Goal: Information Seeking & Learning: Learn about a topic

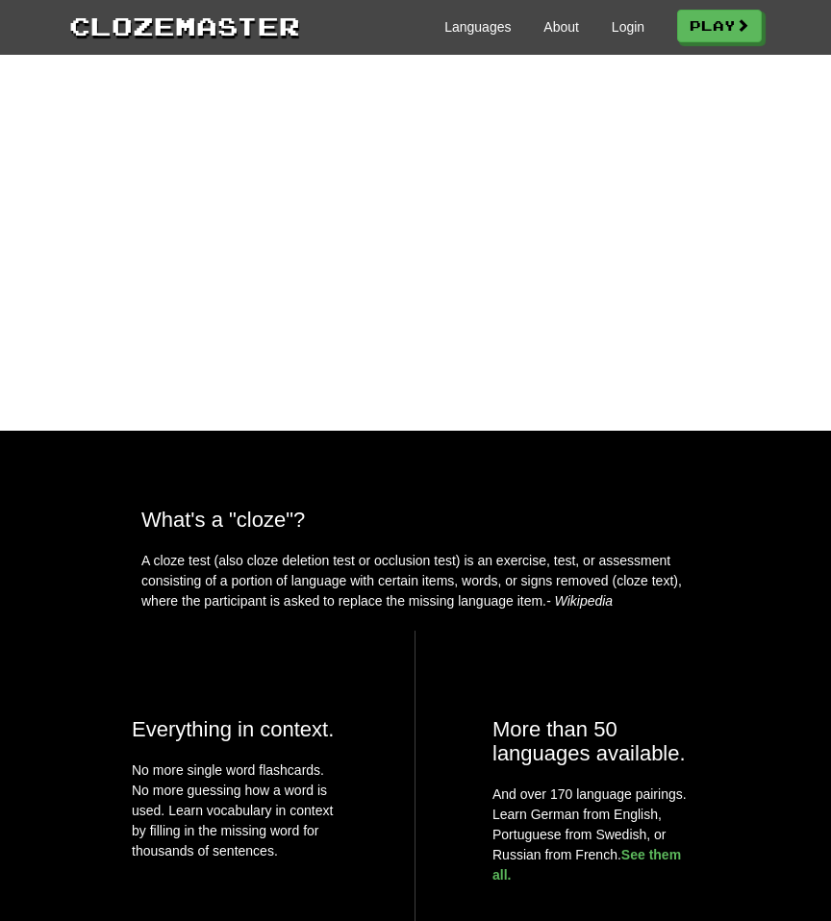
scroll to position [645, 0]
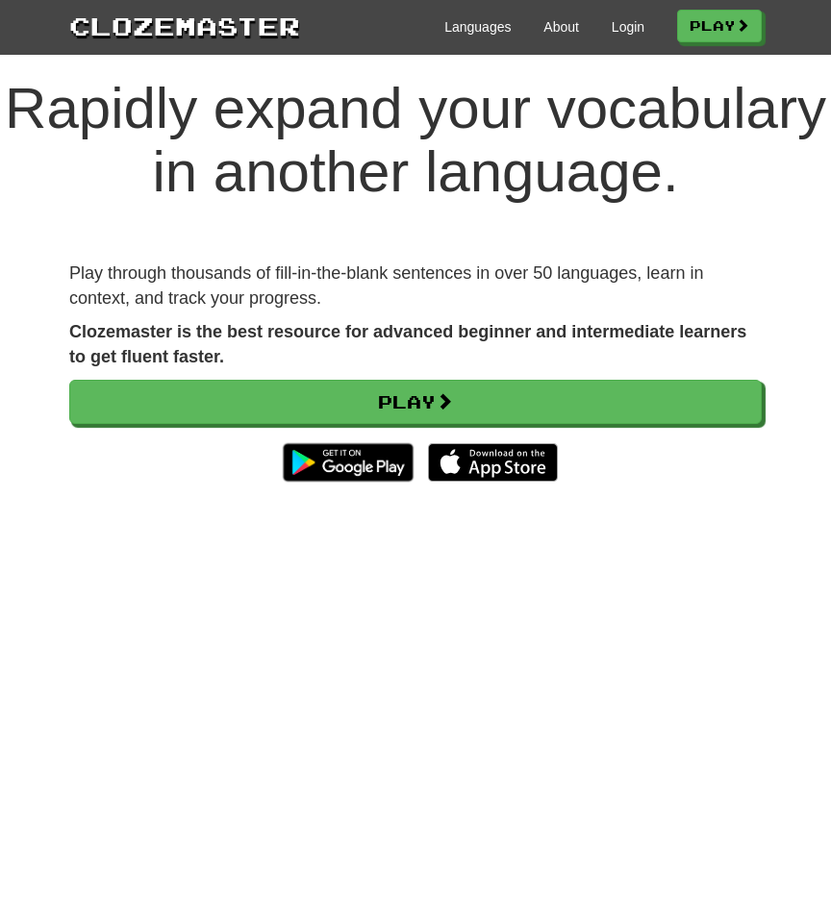
scroll to position [0, 0]
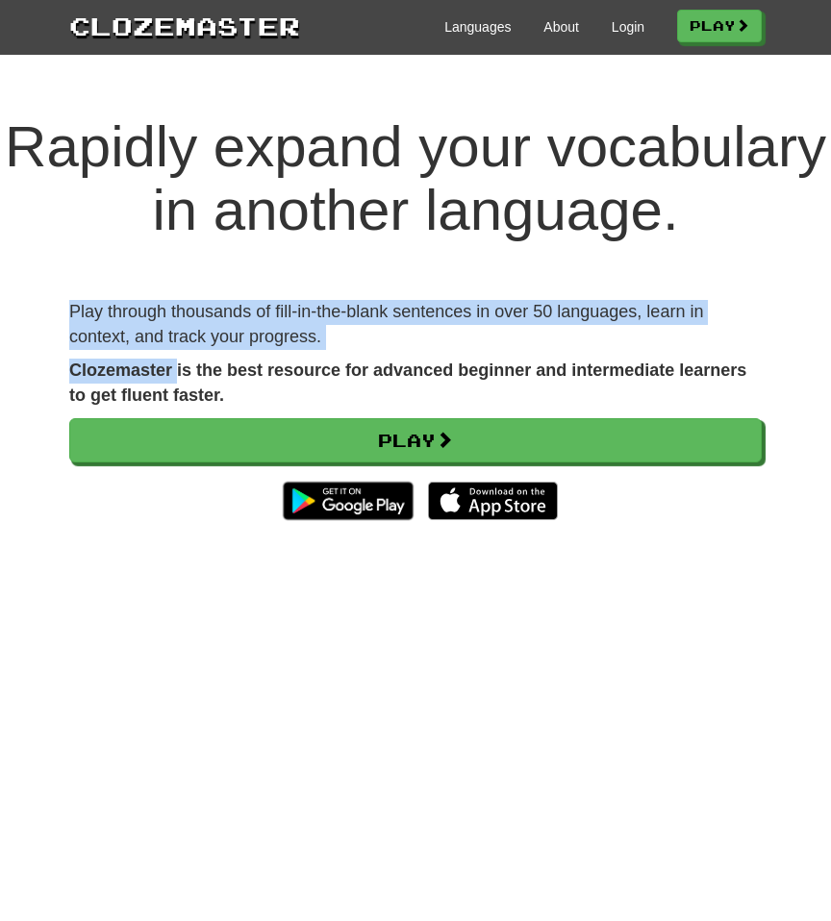
drag, startPoint x: 49, startPoint y: 370, endPoint x: 180, endPoint y: 424, distance: 141.5
click at [180, 424] on div "Rapidly expand your vocabulary in another language. Play through thousands of f…" at bounding box center [415, 538] width 831 height 922
click at [180, 405] on strong "Clozemaster is the best resource for advanced beginner and intermediate learner…" at bounding box center [407, 383] width 677 height 44
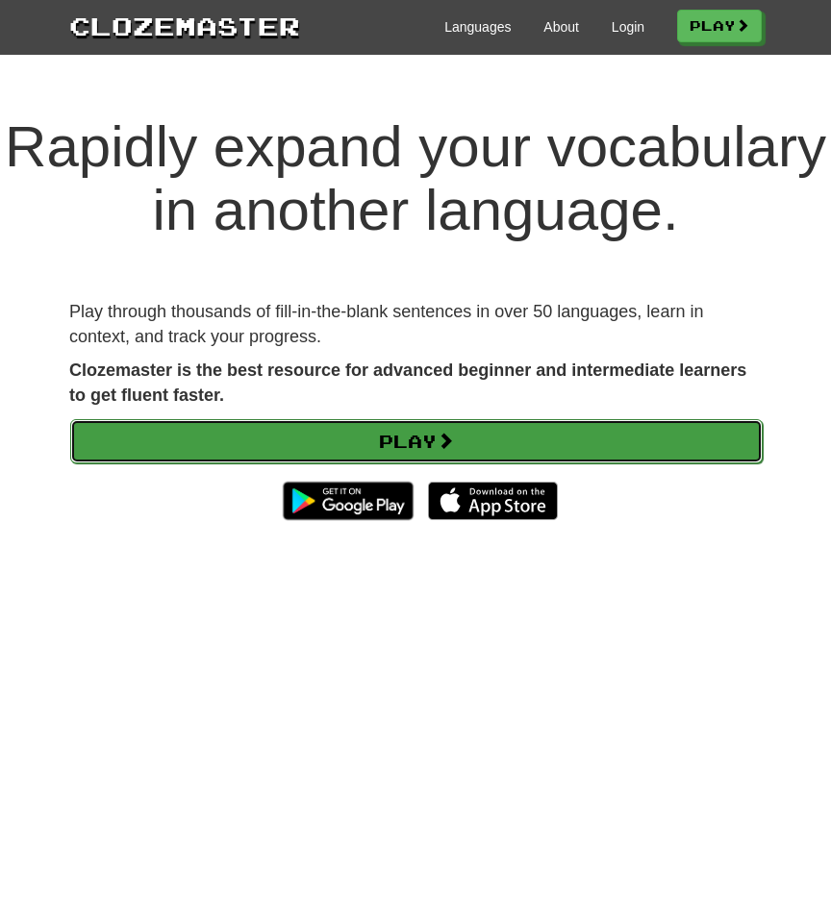
click at [220, 464] on link "Play" at bounding box center [416, 441] width 693 height 44
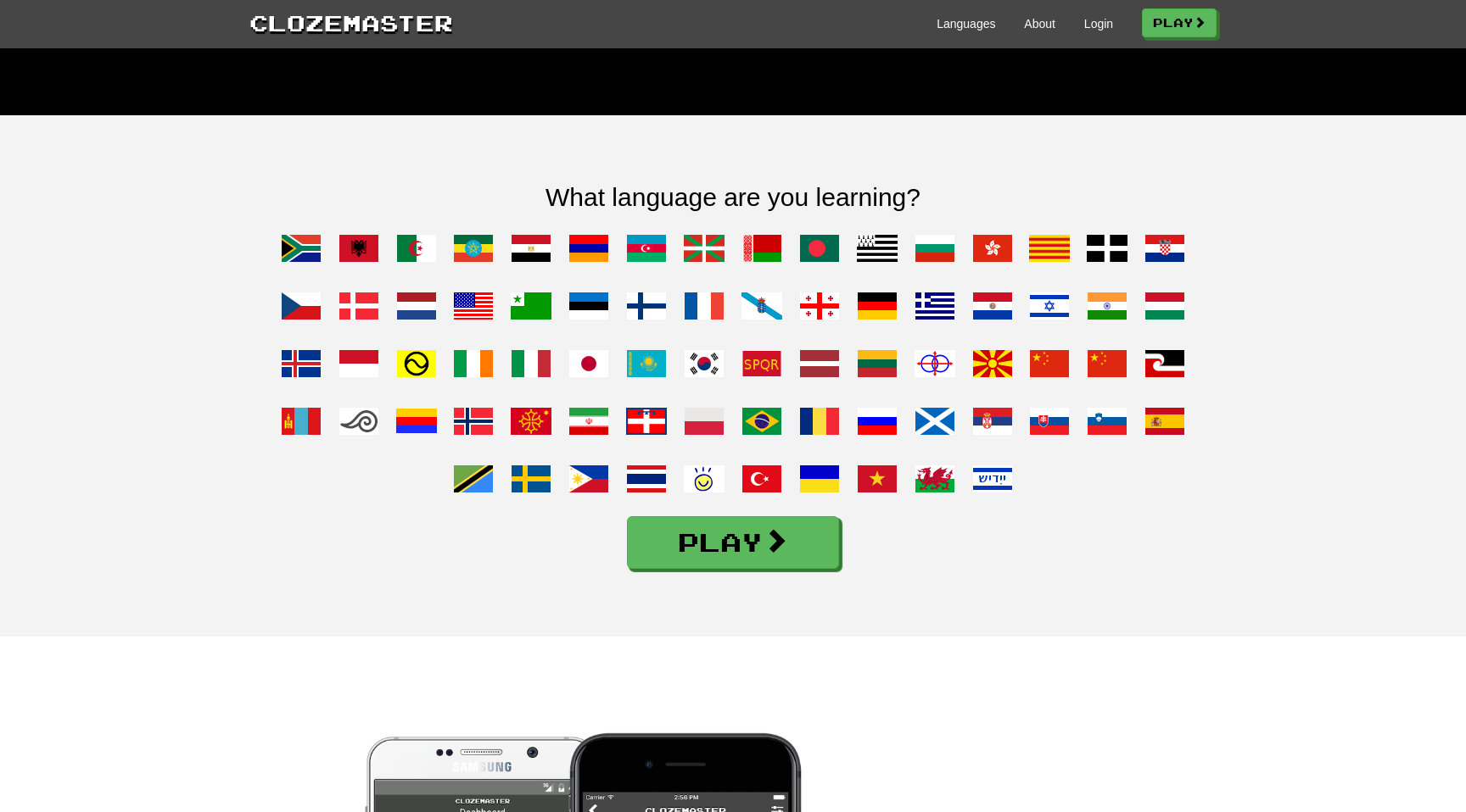
scroll to position [1447, 0]
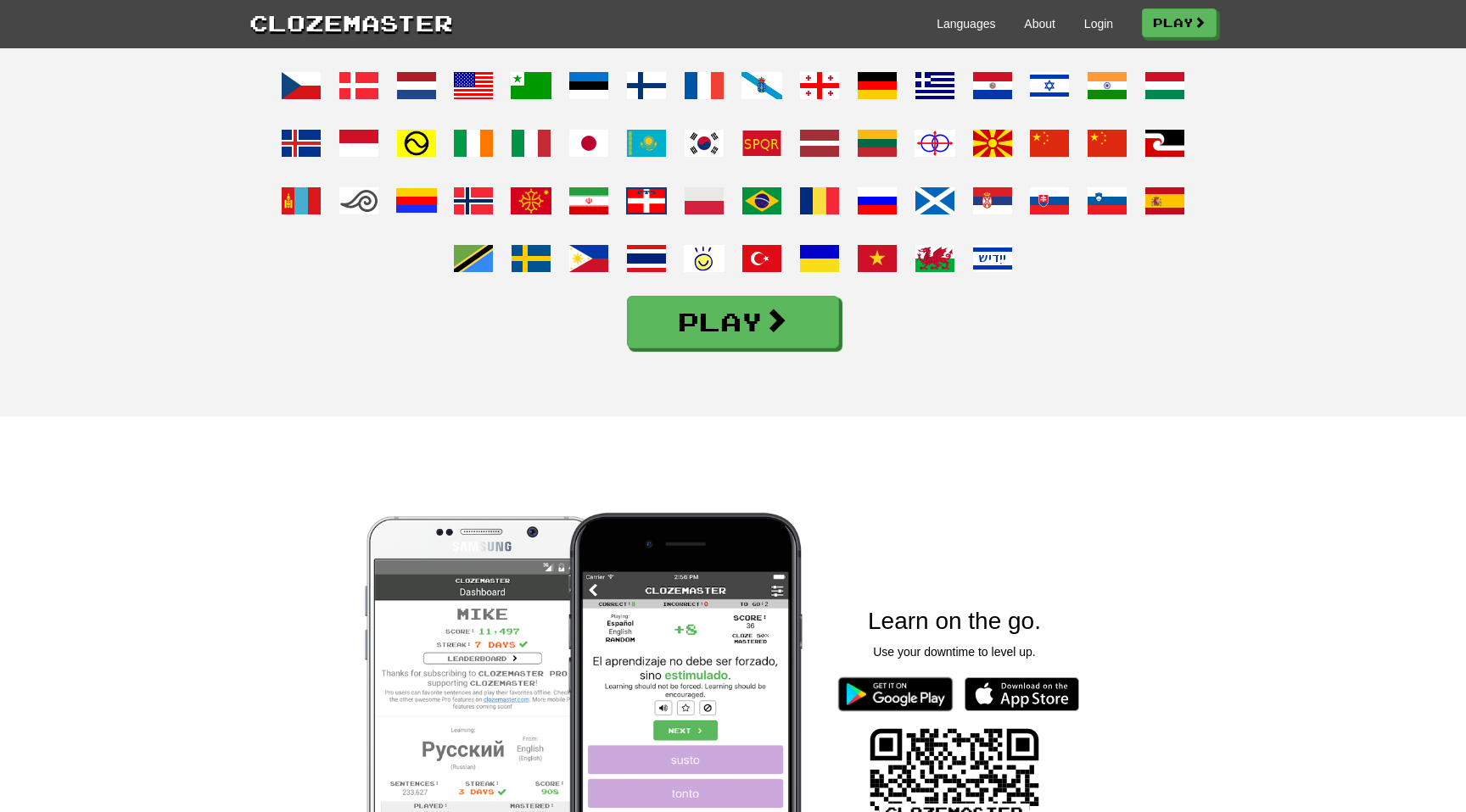
click at [194, 484] on div "Learn on the go. Use your downtime to level up." at bounding box center [733, 749] width 1466 height 665
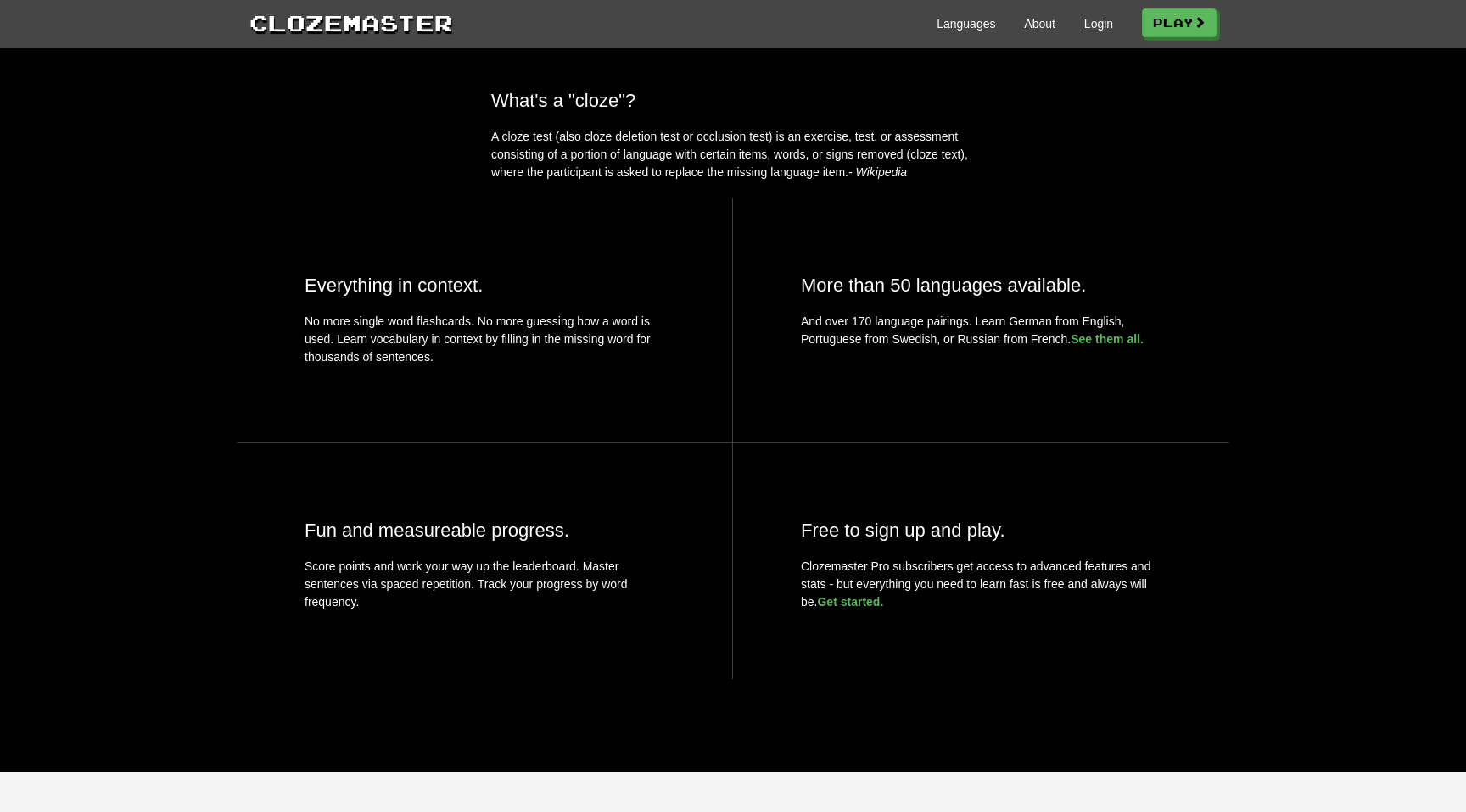
scroll to position [0, 0]
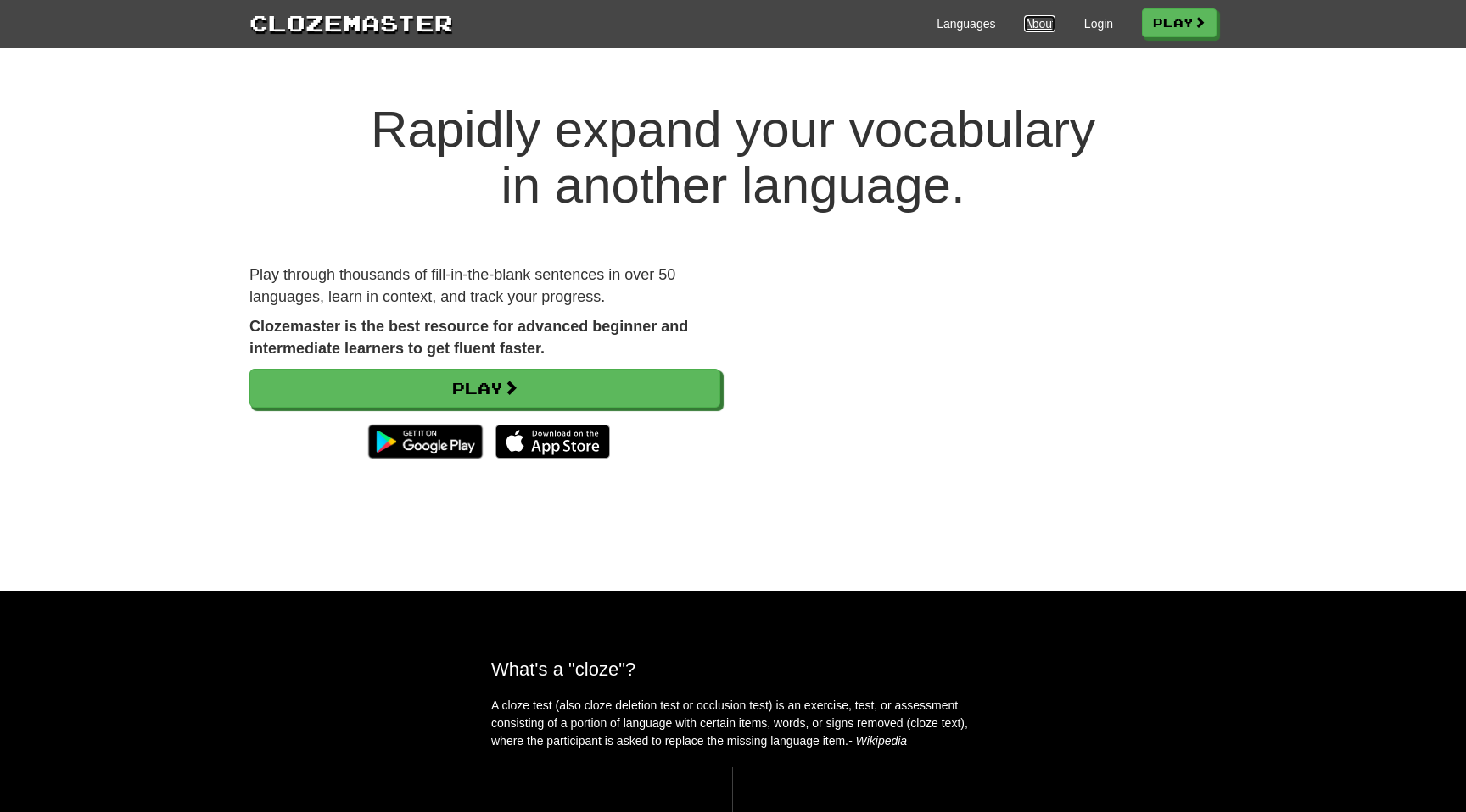
click at [732, 21] on link "About" at bounding box center [1040, 23] width 32 height 17
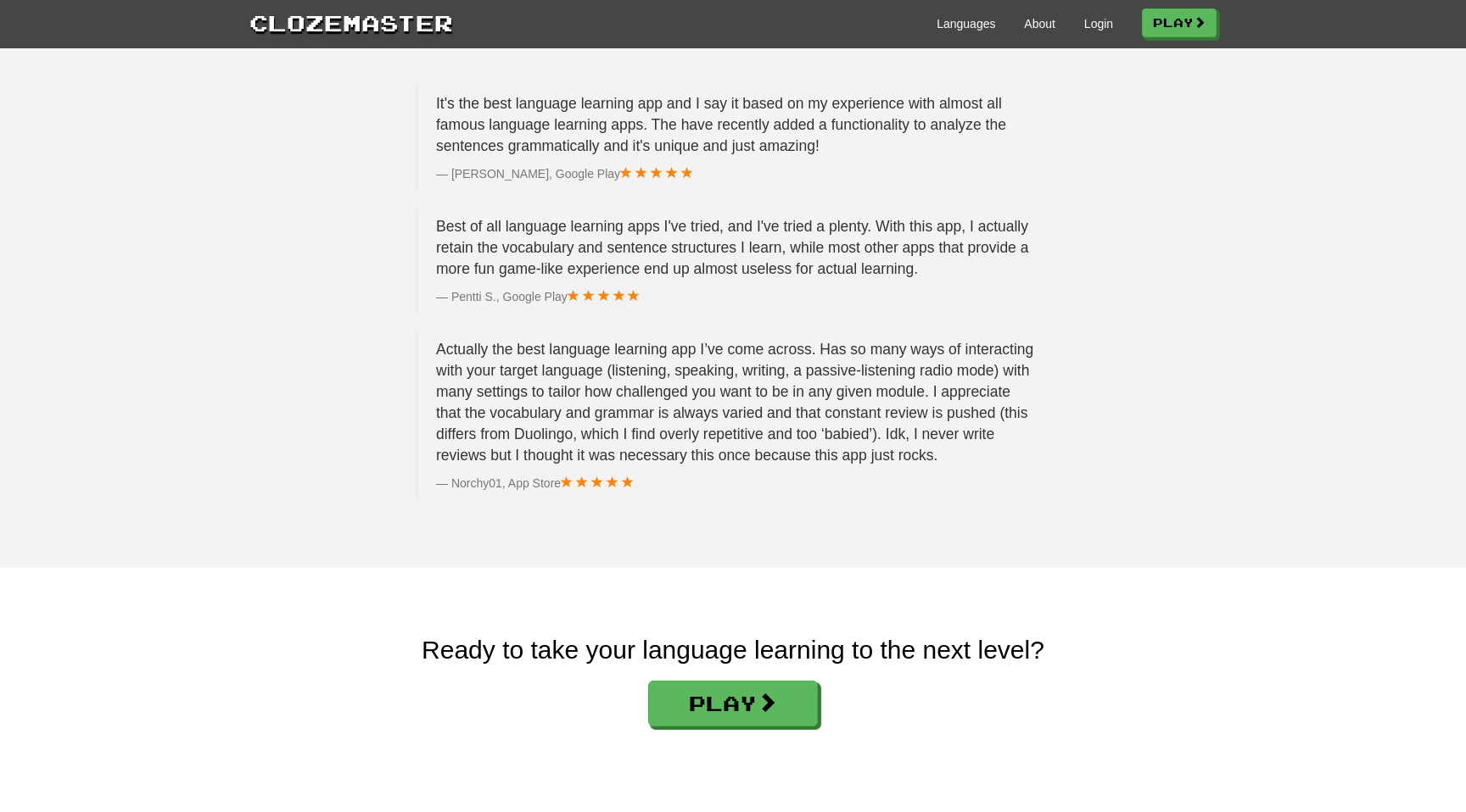
scroll to position [2604, 0]
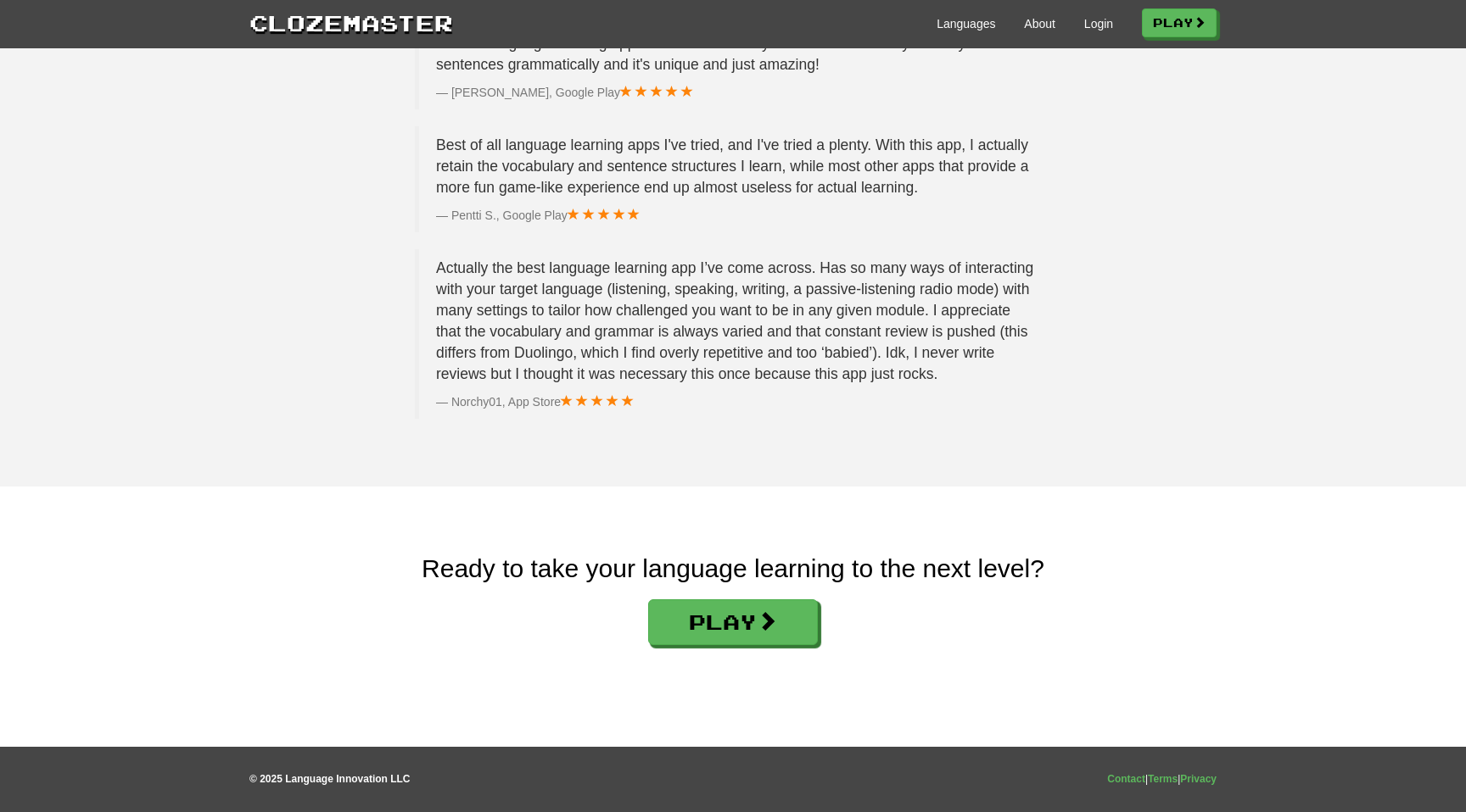
click at [326, 596] on div "Play" at bounding box center [732, 618] width 1440 height 55
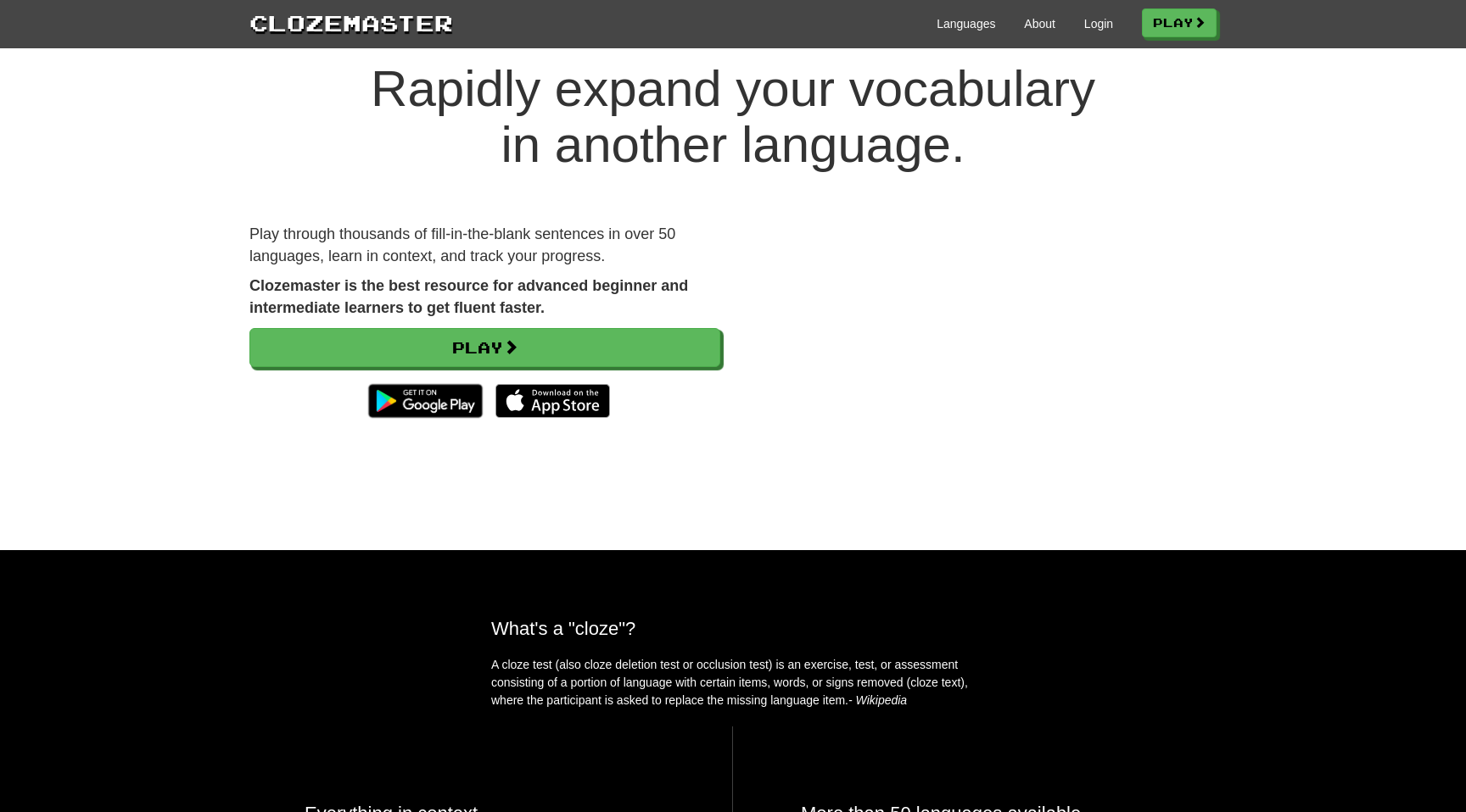
scroll to position [0, 0]
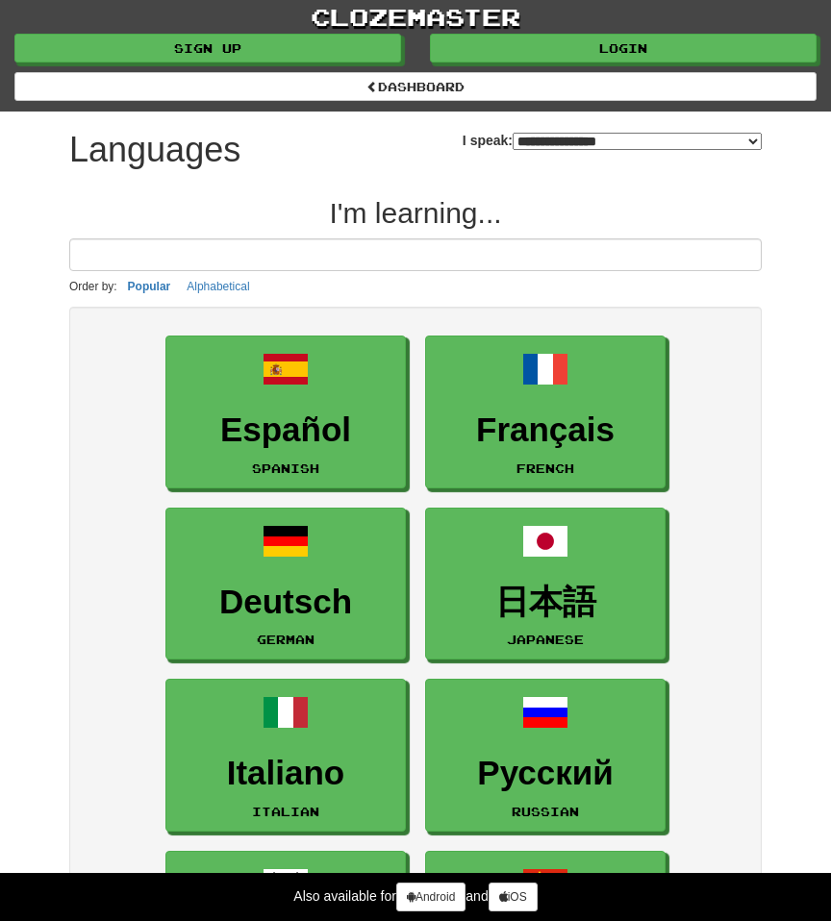
select select "*******"
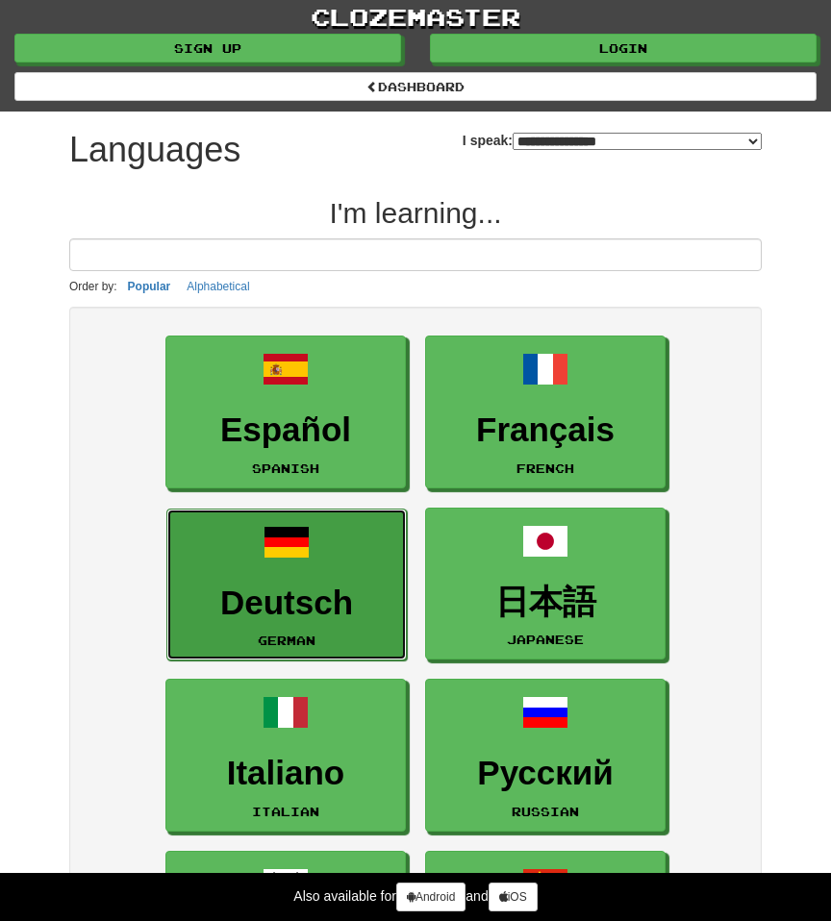
click at [331, 621] on h3 "Deutsch" at bounding box center [286, 604] width 219 height 38
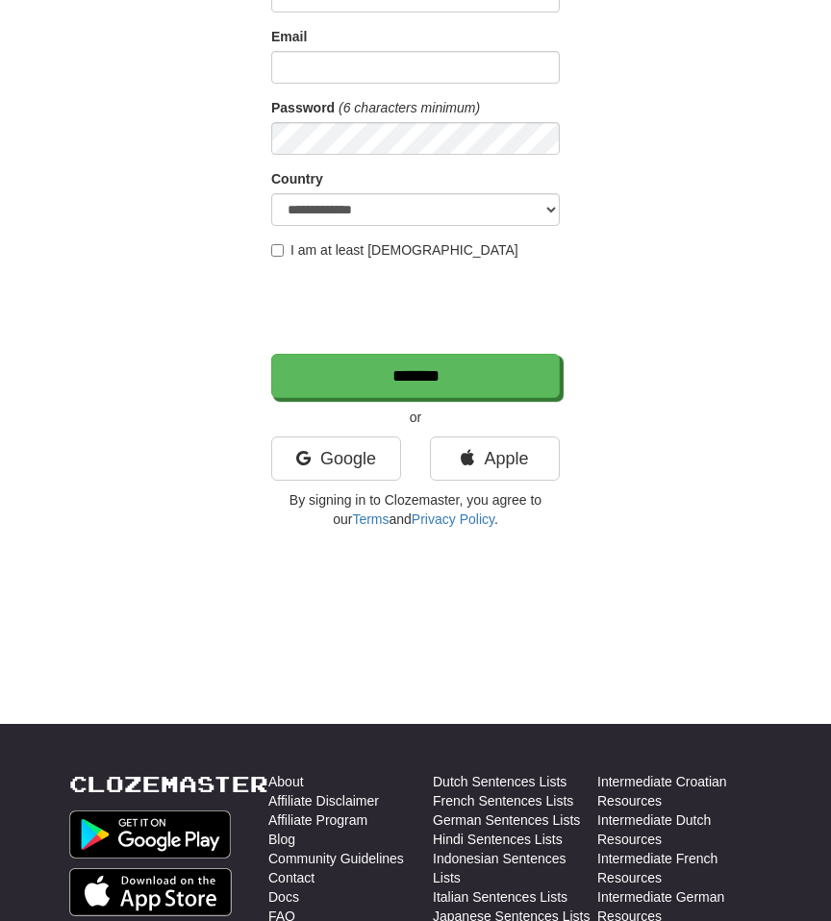
scroll to position [285, 0]
